Goal: Transaction & Acquisition: Purchase product/service

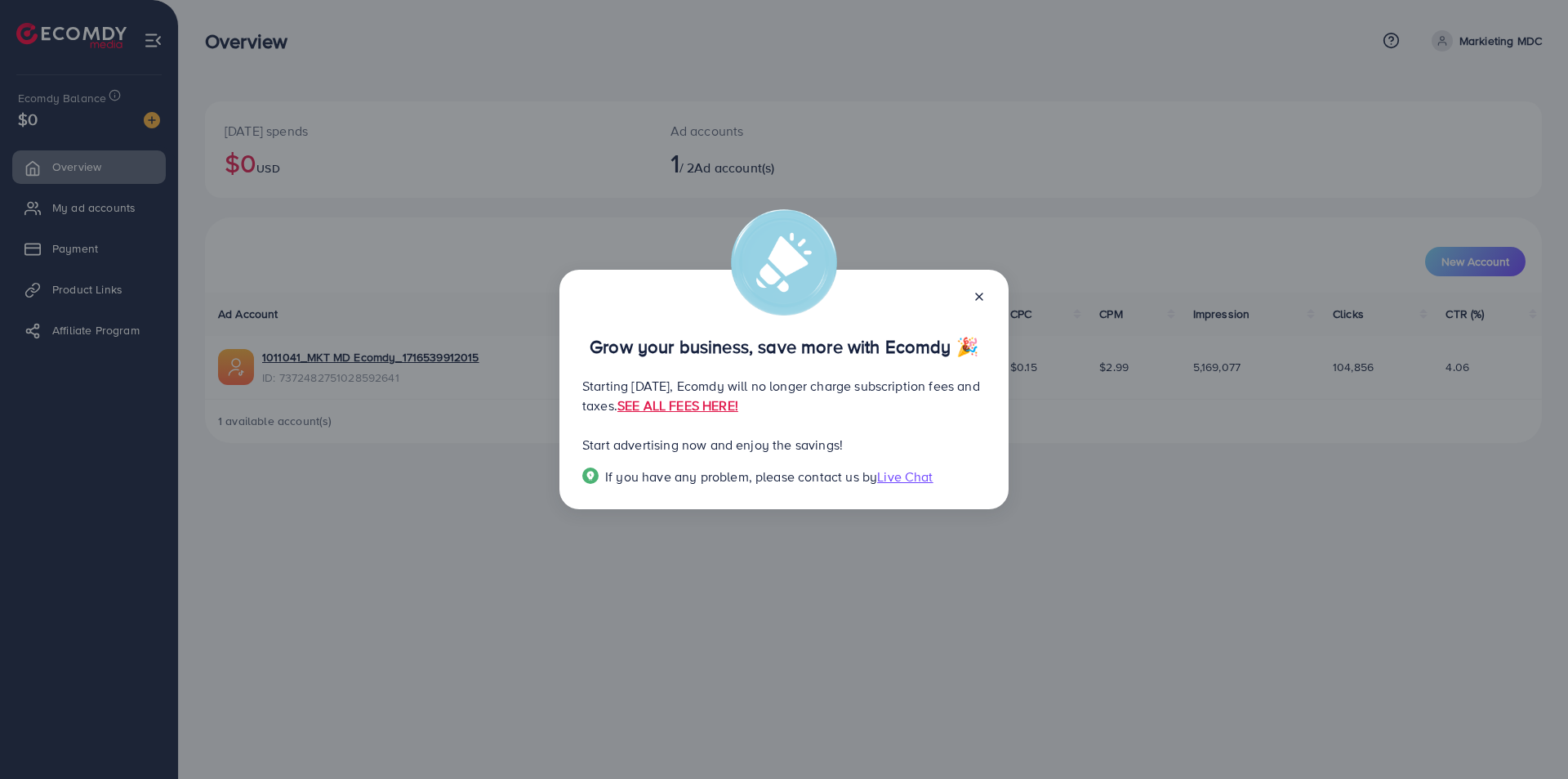
click at [1025, 594] on div "Grow your business, save more with Ecomdy 🎉 Starting September 29, 2025, Ecomdy…" at bounding box center [784, 390] width 1568 height 779
click at [981, 299] on line at bounding box center [980, 297] width 7 height 7
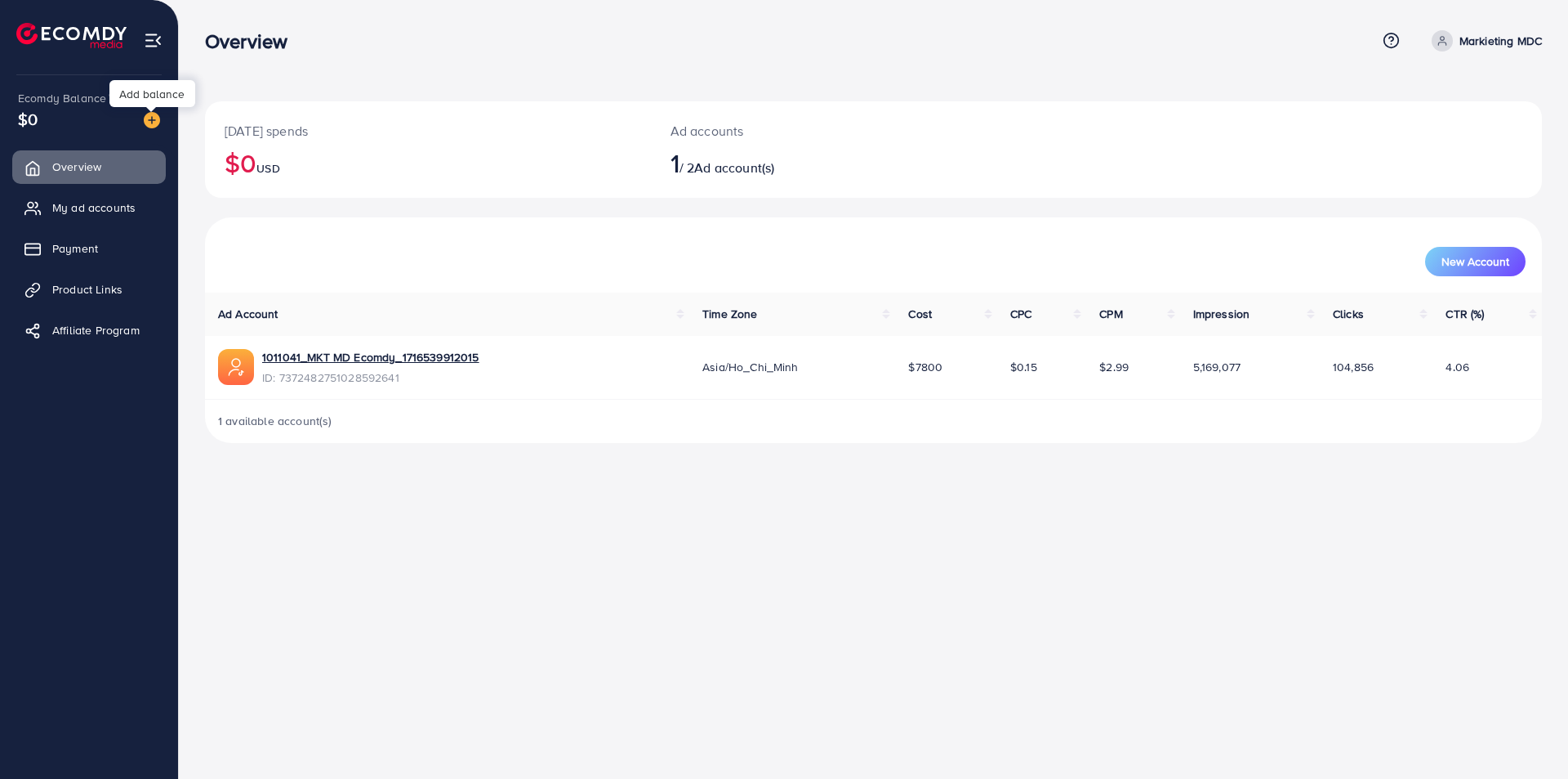
click at [143, 122] on div at bounding box center [146, 118] width 30 height 19
click at [151, 122] on img at bounding box center [152, 120] width 17 height 17
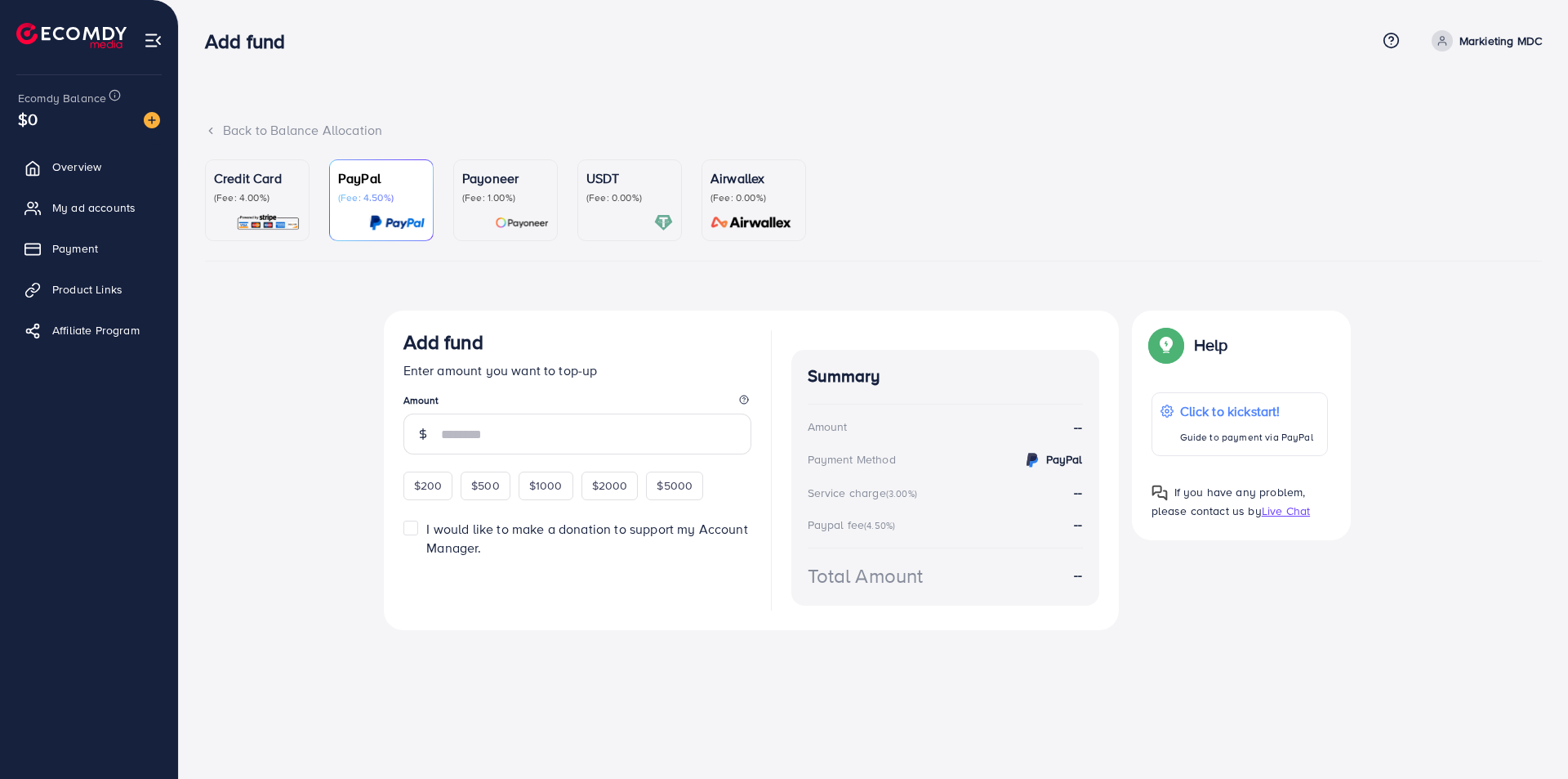
click at [375, 225] on img at bounding box center [397, 222] width 55 height 19
click at [614, 227] on div at bounding box center [630, 222] width 87 height 19
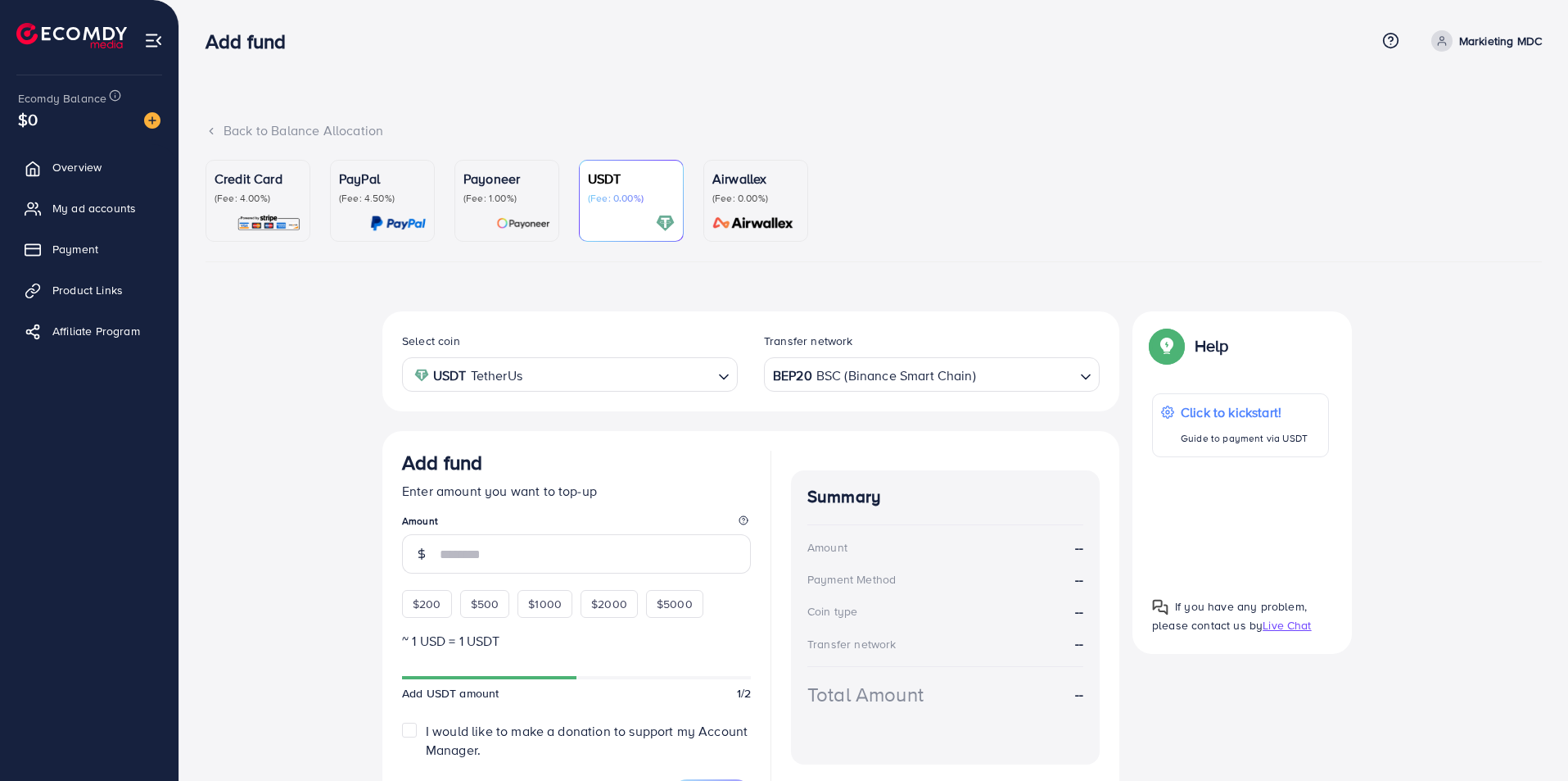
click at [751, 219] on img at bounding box center [753, 222] width 92 height 19
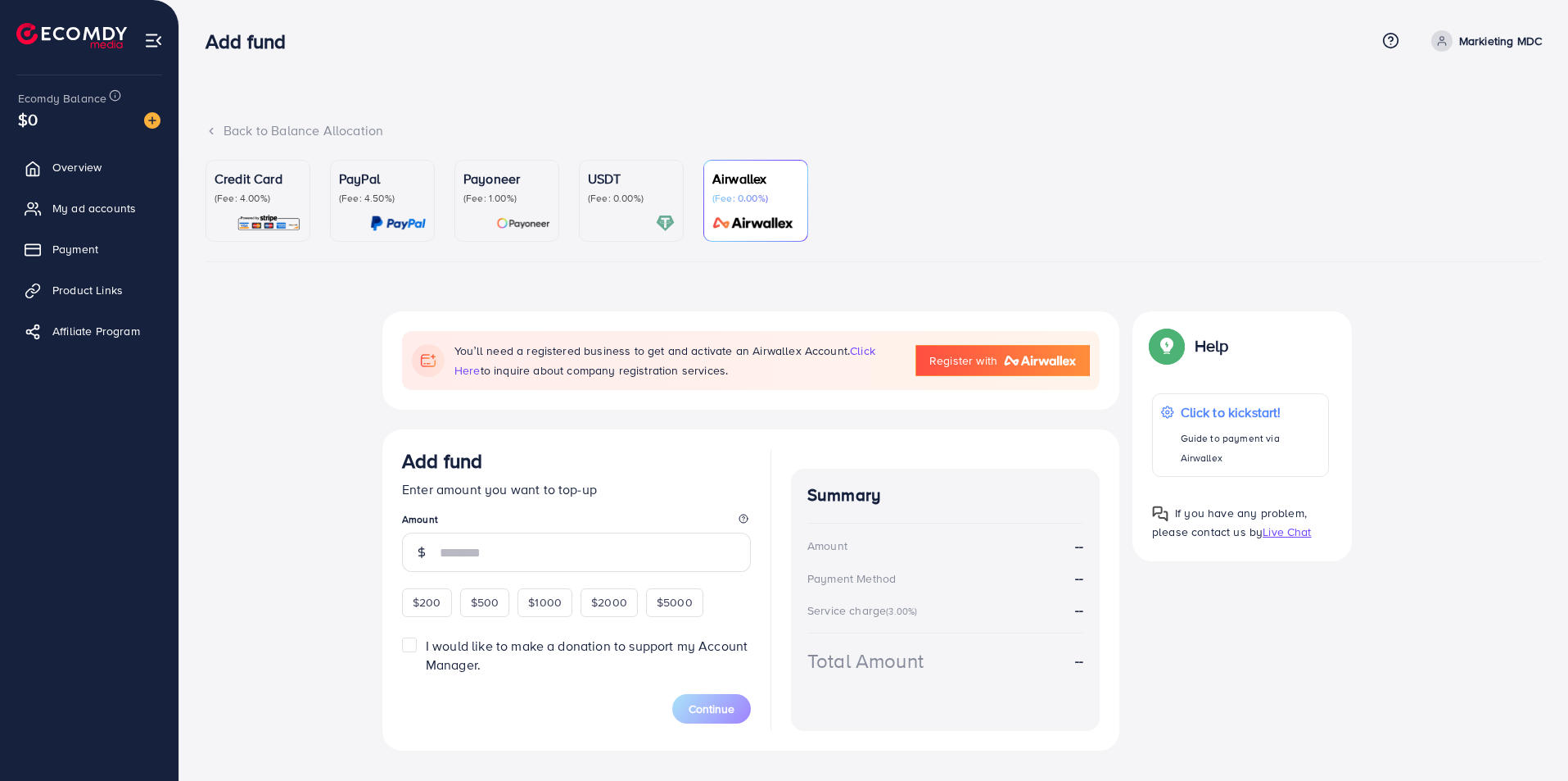
click at [856, 284] on div "Credit Card (Fee: 4.00%) PayPal (Fee: 4.50%) Payoneer (Fee: 1.00%) USDT (Fee: 0…" at bounding box center [873, 481] width 1337 height 644
click at [640, 222] on div at bounding box center [631, 222] width 87 height 19
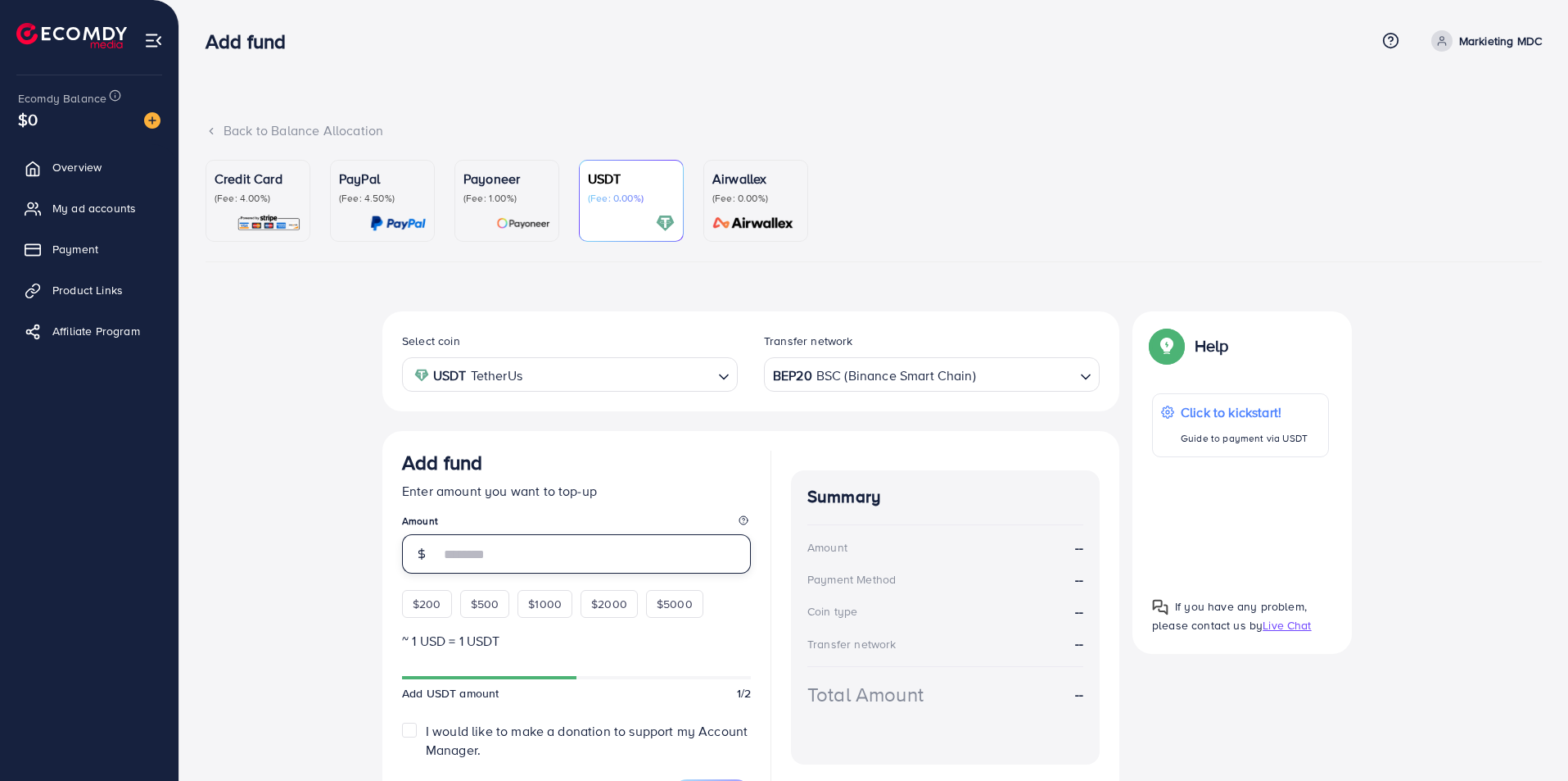
click at [515, 557] on input "number" at bounding box center [595, 554] width 311 height 40
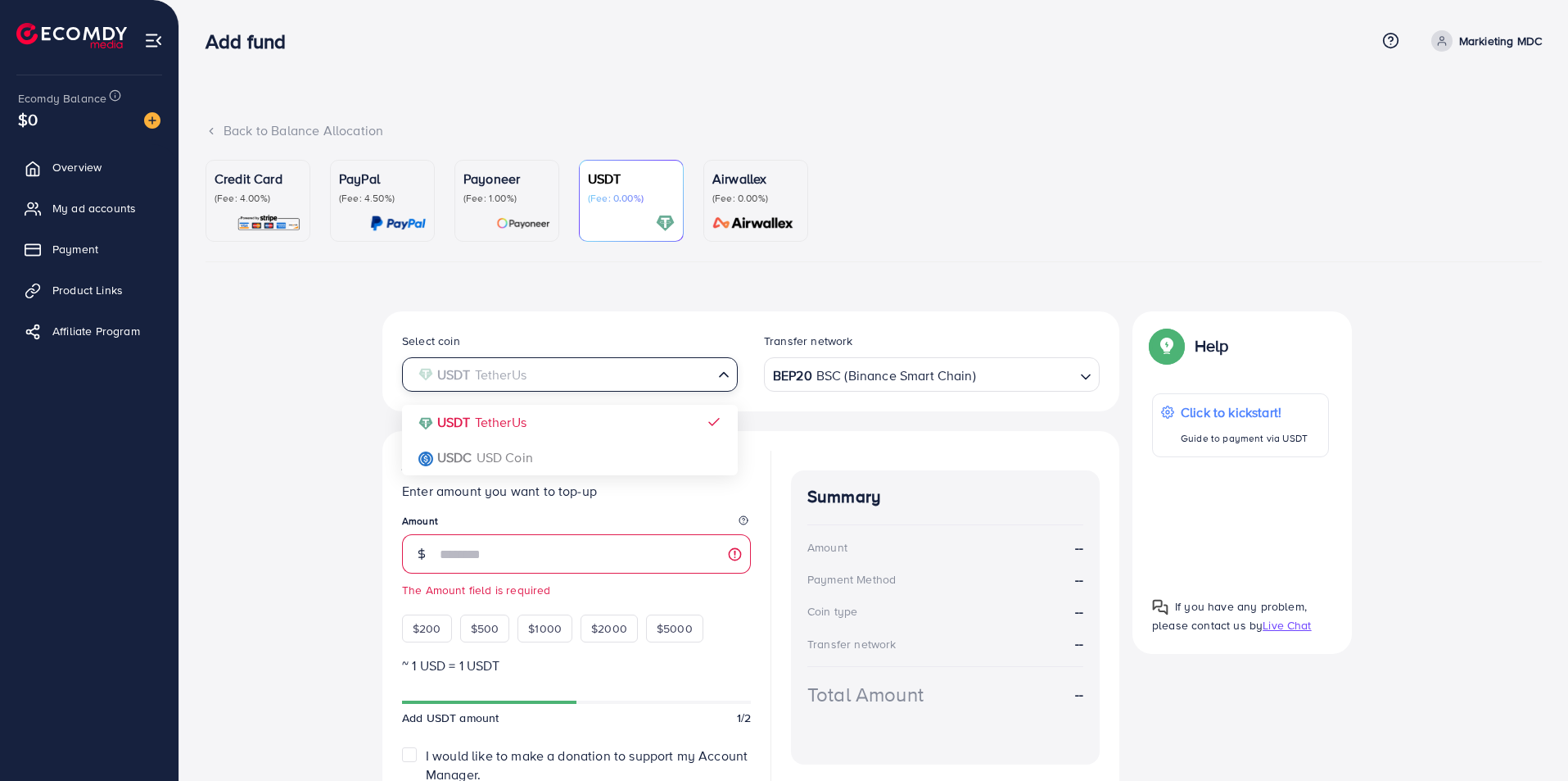
click at [532, 381] on input "Search for option" at bounding box center [560, 375] width 302 height 26
click at [318, 448] on div "Select coin USDT TetherUs Loading... USDT TetherUs USDC USD Coin Transfer netwo…" at bounding box center [873, 588] width 1337 height 555
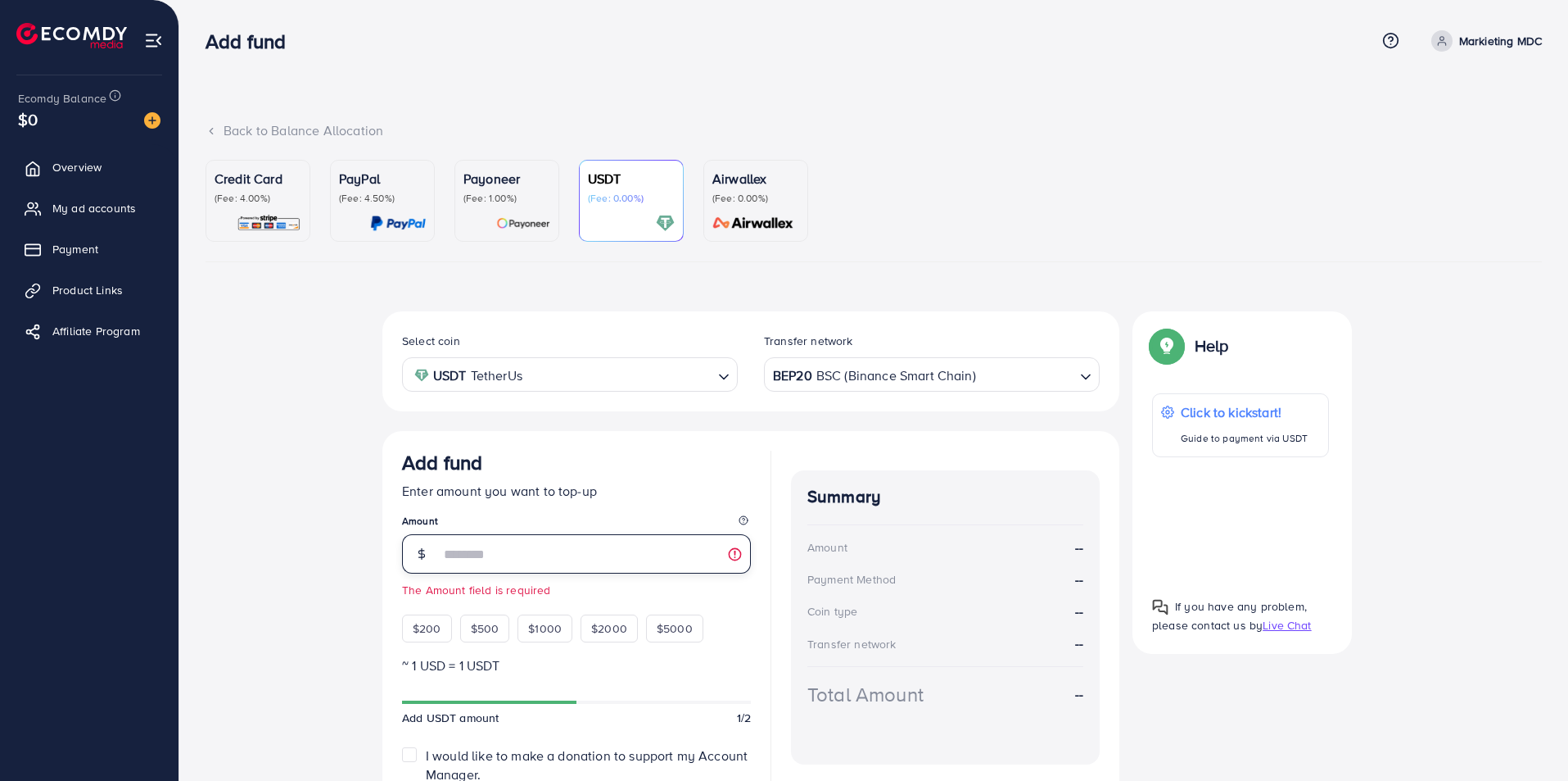
click at [510, 564] on input "number" at bounding box center [595, 554] width 311 height 40
type input "***"
click at [312, 589] on div "Select coin USDT TetherUs Loading... Transfer network BEP20 BSC (Binance Smart …" at bounding box center [873, 590] width 1337 height 558
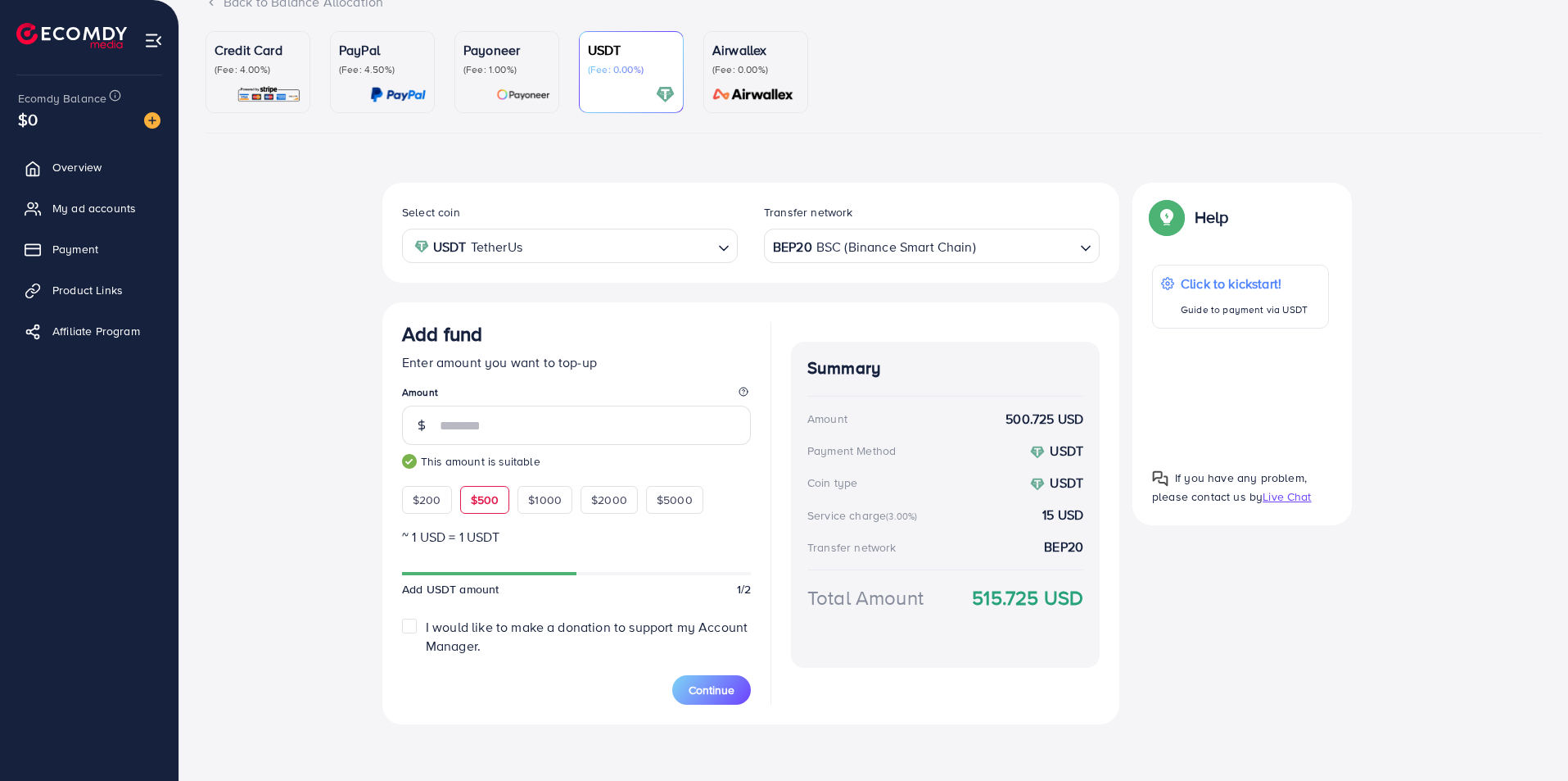
scroll to position [131, 0]
click at [702, 693] on span "Continue" at bounding box center [711, 687] width 45 height 17
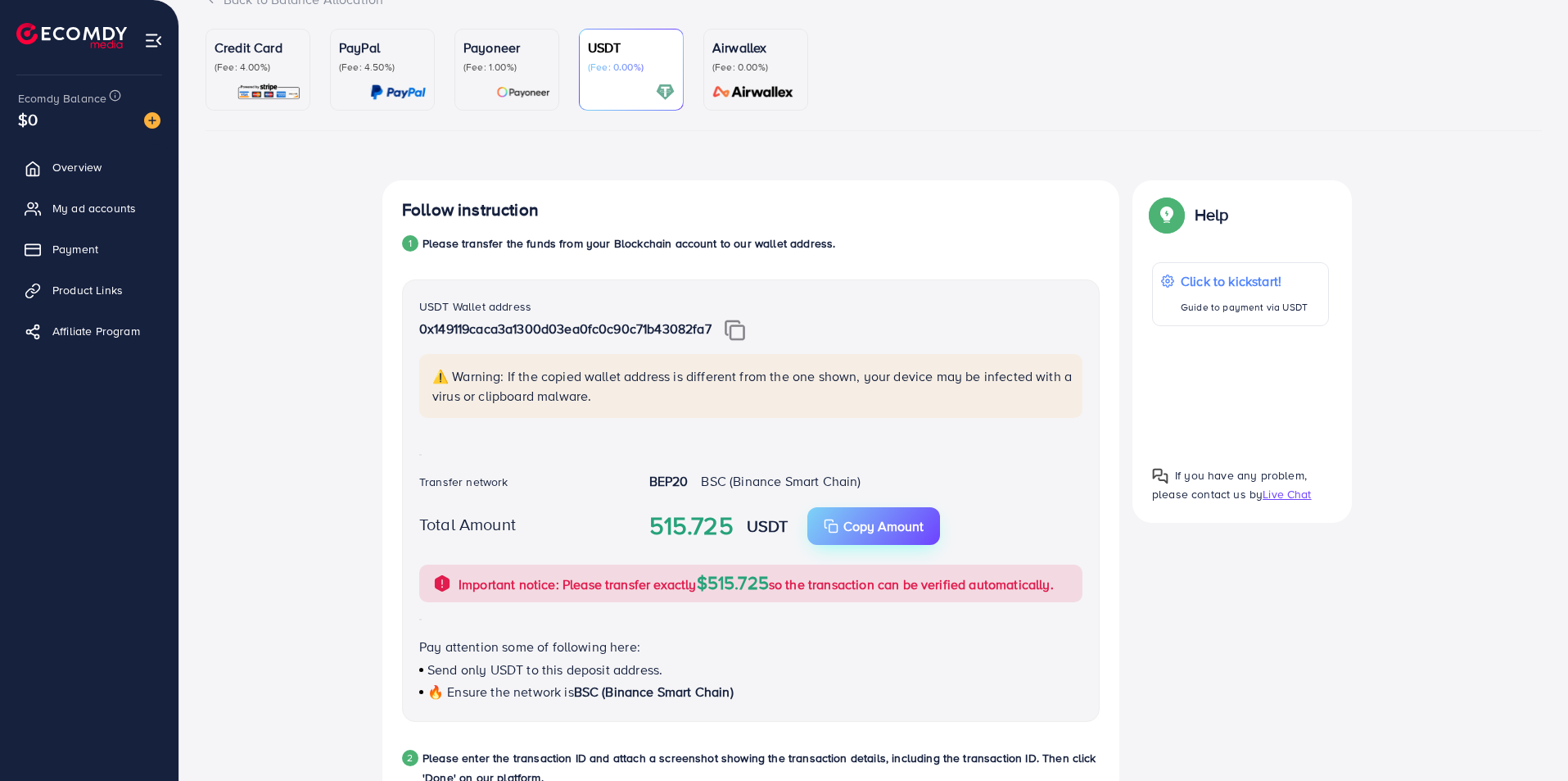
click at [877, 537] on button "Copy Amount Copy" at bounding box center [873, 526] width 132 height 38
